Goal: Task Accomplishment & Management: Manage account settings

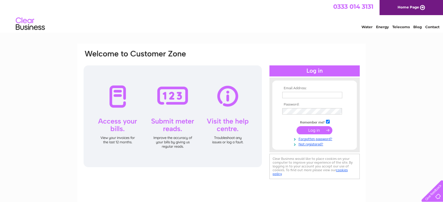
type input "tinytots10@hotmail.co.uk"
click at [311, 131] on input "submit" at bounding box center [314, 130] width 36 height 8
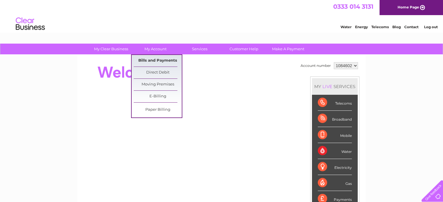
click at [150, 63] on link "Bills and Payments" at bounding box center [158, 61] width 48 height 12
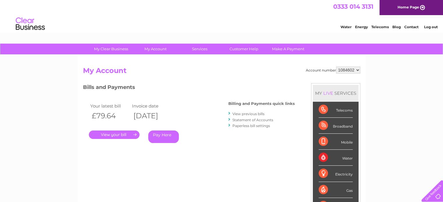
click at [106, 137] on link "." at bounding box center [114, 135] width 51 height 8
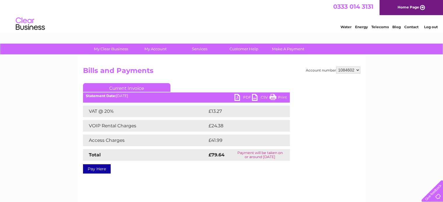
click at [245, 100] on link "PDF" at bounding box center [242, 98] width 17 height 8
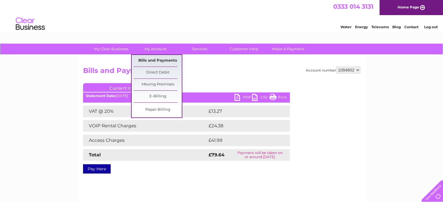
click at [159, 60] on link "Bills and Payments" at bounding box center [158, 61] width 48 height 12
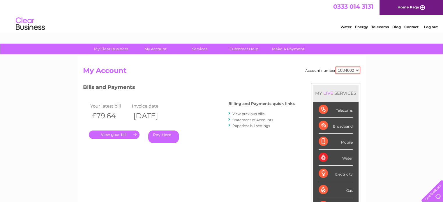
click at [251, 114] on link "View previous bills" at bounding box center [248, 114] width 32 height 4
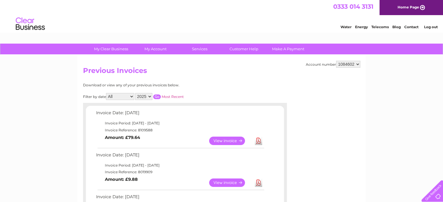
click at [235, 140] on link "View" at bounding box center [230, 141] width 43 height 8
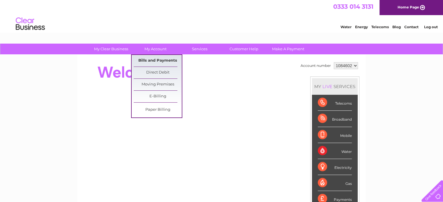
click at [145, 62] on link "Bills and Payments" at bounding box center [158, 61] width 48 height 12
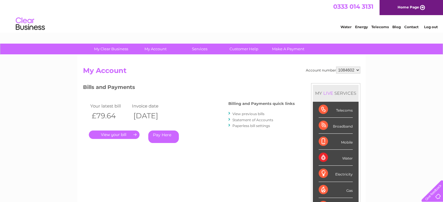
click at [249, 114] on link "View previous bills" at bounding box center [248, 114] width 32 height 4
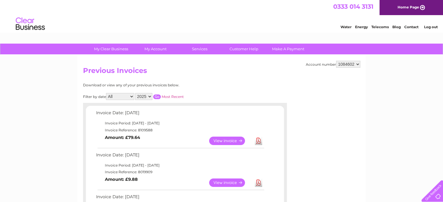
click at [225, 184] on link "View" at bounding box center [230, 183] width 43 height 8
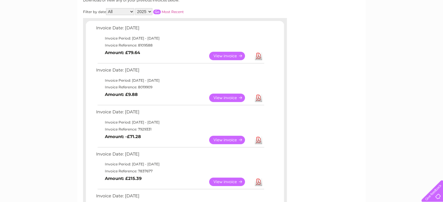
scroll to position [86, 0]
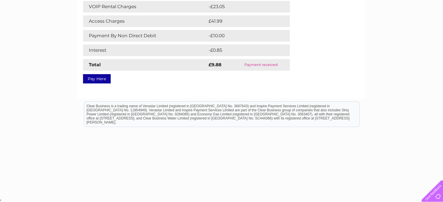
scroll to position [33, 0]
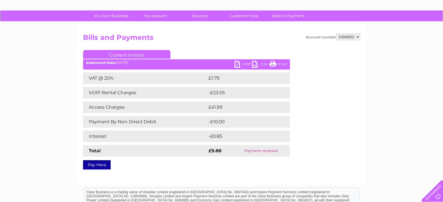
click at [245, 65] on link "PDF" at bounding box center [242, 65] width 17 height 8
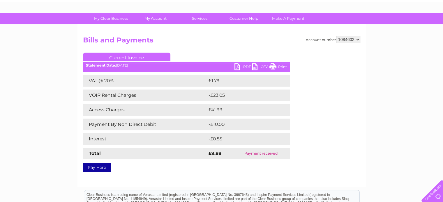
scroll to position [30, 0]
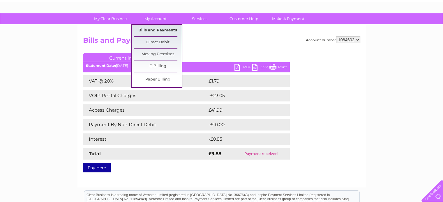
click at [152, 29] on link "Bills and Payments" at bounding box center [158, 31] width 48 height 12
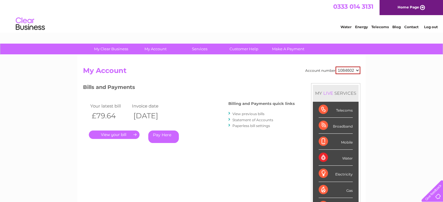
click at [252, 113] on link "View previous bills" at bounding box center [248, 114] width 32 height 4
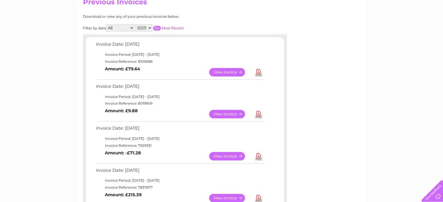
scroll to position [92, 0]
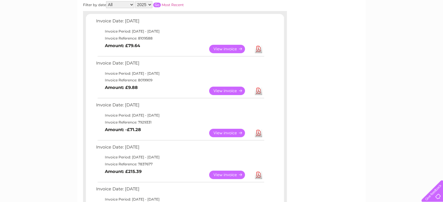
click at [231, 133] on link "View" at bounding box center [230, 133] width 43 height 8
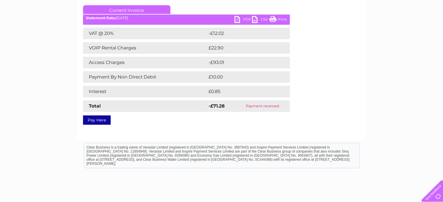
scroll to position [80, 0]
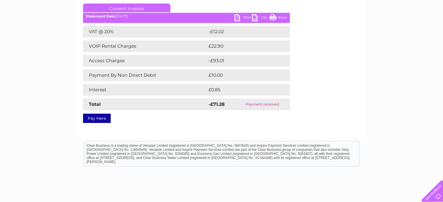
click at [244, 17] on link "PDF" at bounding box center [242, 18] width 17 height 8
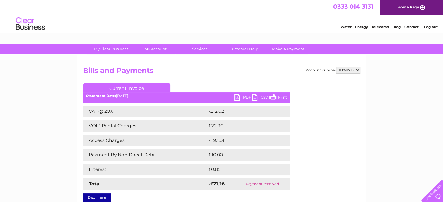
scroll to position [0, 0]
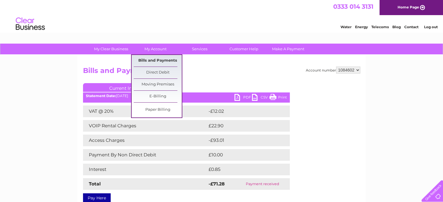
click at [152, 59] on link "Bills and Payments" at bounding box center [158, 61] width 48 height 12
click at [149, 60] on link "Bills and Payments" at bounding box center [158, 61] width 48 height 12
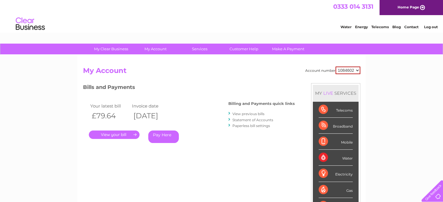
click at [239, 114] on link "View previous bills" at bounding box center [248, 114] width 32 height 4
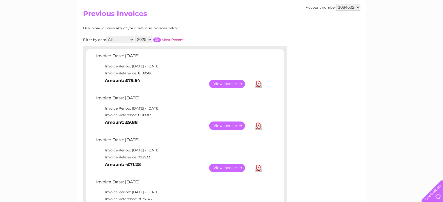
scroll to position [58, 0]
